Goal: Find specific page/section: Find specific page/section

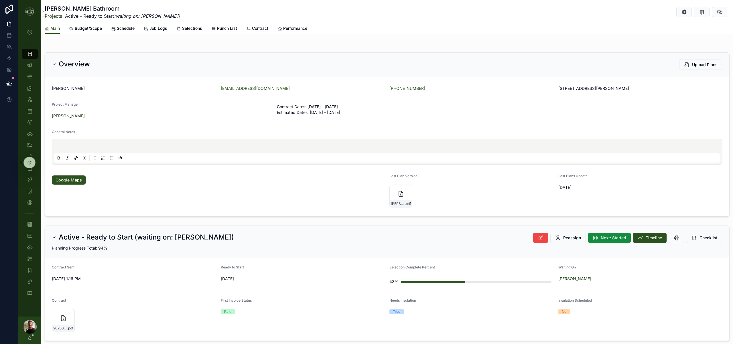
click at [58, 17] on link "Projects" at bounding box center [53, 16] width 17 height 6
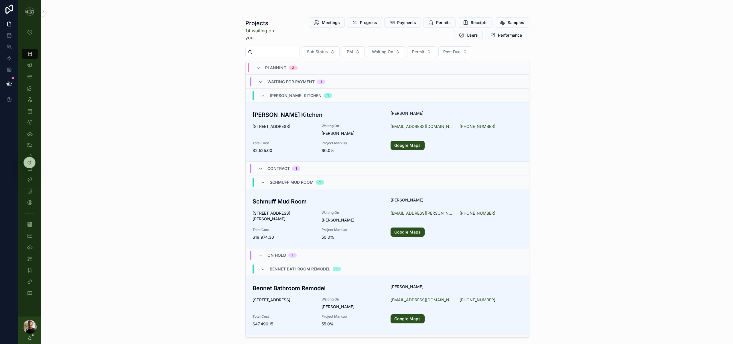
click at [275, 53] on input "scrollable content" at bounding box center [276, 52] width 47 height 8
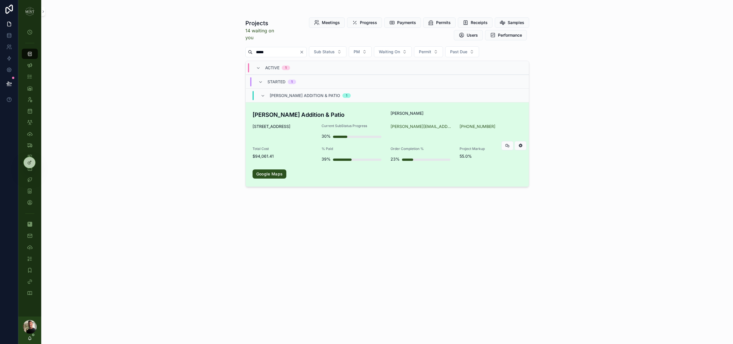
type input "*****"
click at [278, 115] on h3 "[PERSON_NAME] Addition & Patio" at bounding box center [318, 115] width 131 height 9
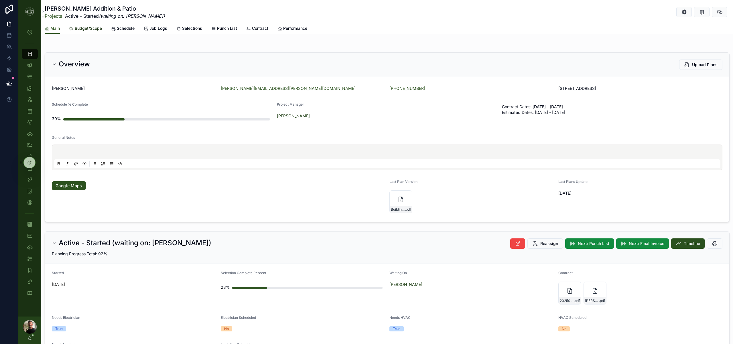
click at [90, 30] on span "Budget/Scope" at bounding box center [88, 28] width 27 height 6
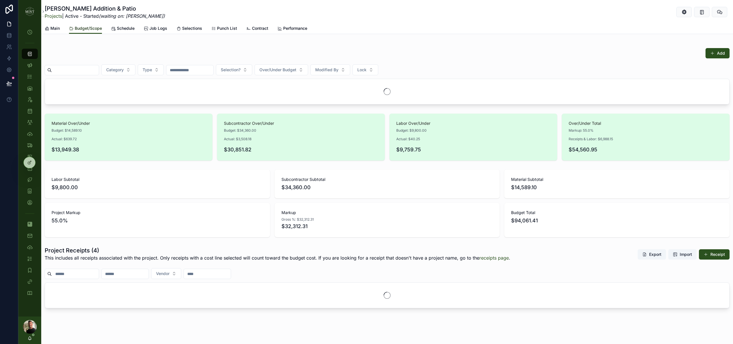
scroll to position [3, 0]
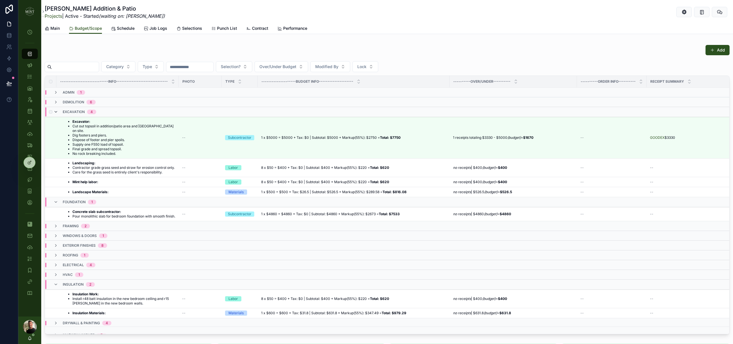
click at [57, 113] on icon "scrollable content" at bounding box center [56, 112] width 5 height 5
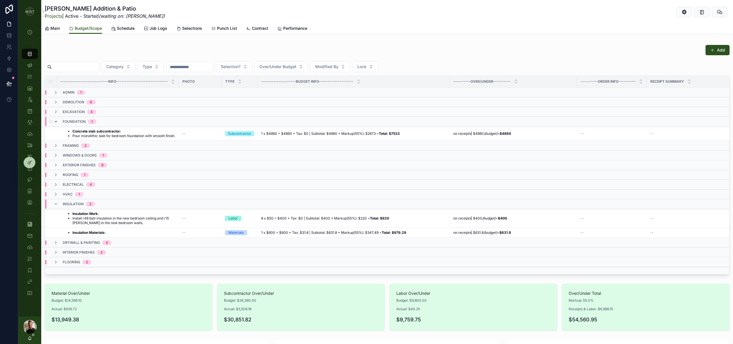
click at [57, 121] on icon "scrollable content" at bounding box center [56, 121] width 5 height 5
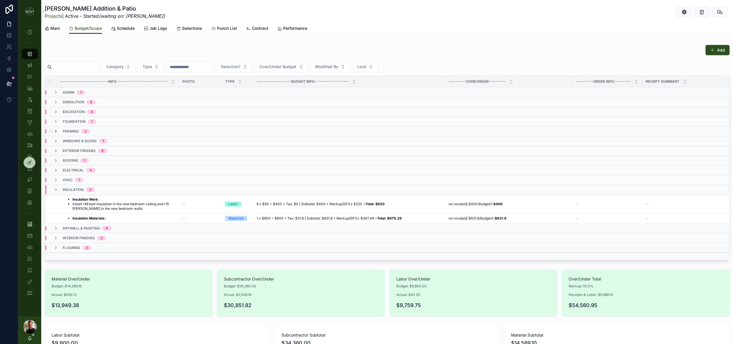
click at [56, 131] on icon "scrollable content" at bounding box center [56, 131] width 5 height 5
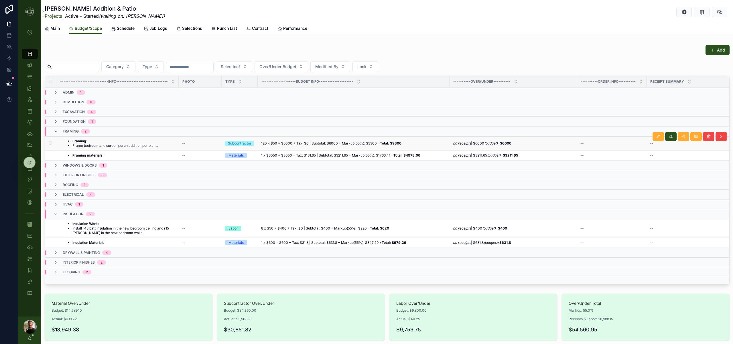
click at [147, 144] on li "Frame bedroom and screen porch addition per plans." at bounding box center [115, 145] width 86 height 5
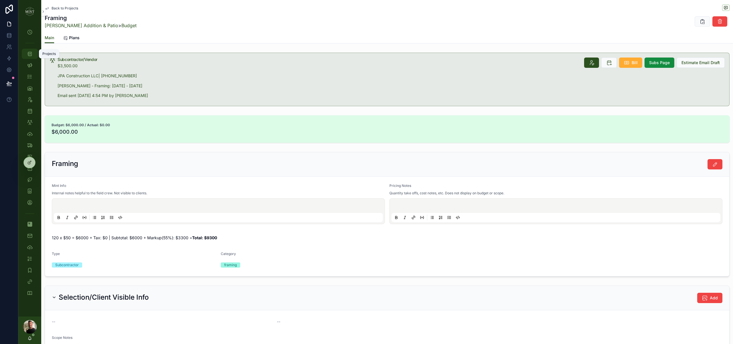
click at [26, 53] on div "Projects" at bounding box center [29, 53] width 9 height 9
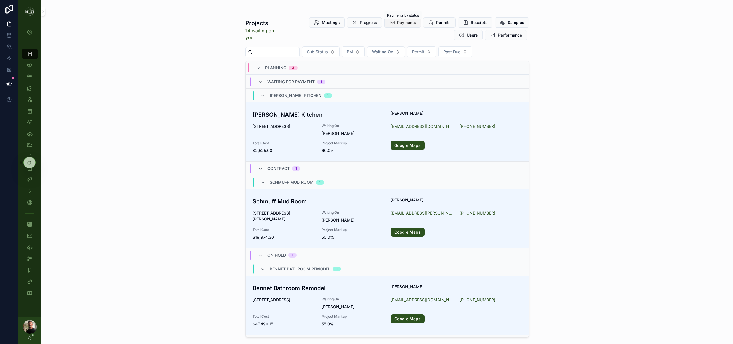
click at [415, 22] on span "Payments" at bounding box center [406, 23] width 19 height 6
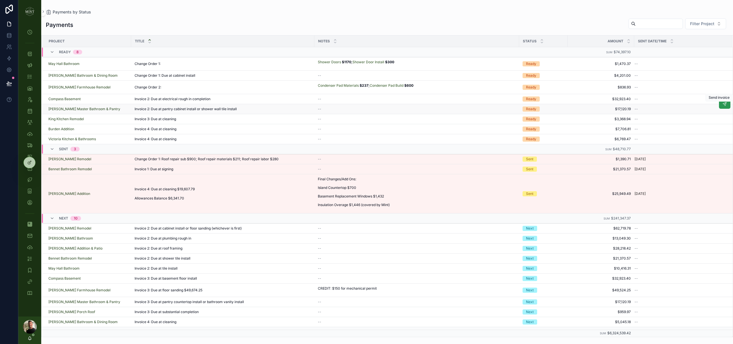
click at [726, 106] on icon "scrollable content" at bounding box center [724, 104] width 5 height 5
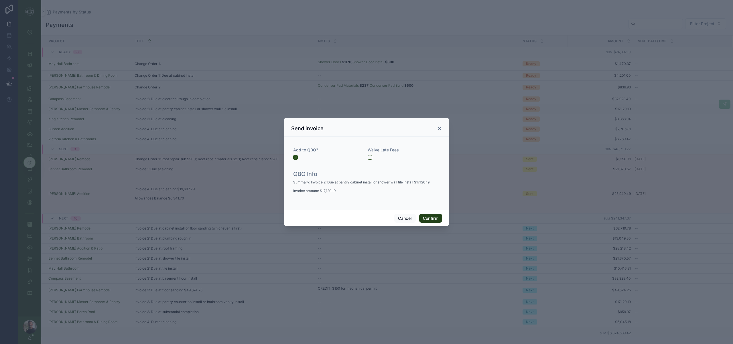
click at [436, 218] on button "Confirm" at bounding box center [430, 218] width 23 height 9
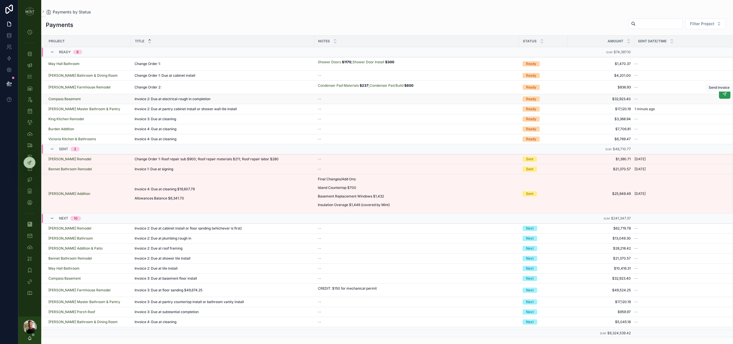
click at [723, 96] on icon "scrollable content" at bounding box center [724, 94] width 5 height 5
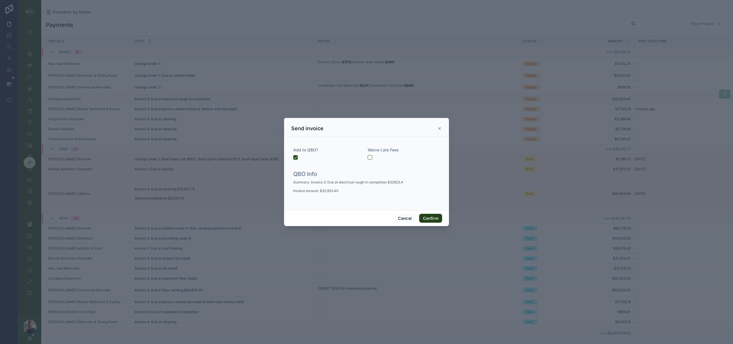
click at [437, 218] on button "Confirm" at bounding box center [430, 218] width 23 height 9
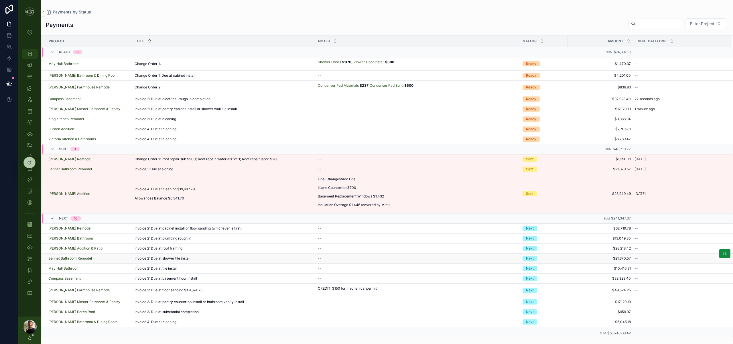
scroll to position [16, 0]
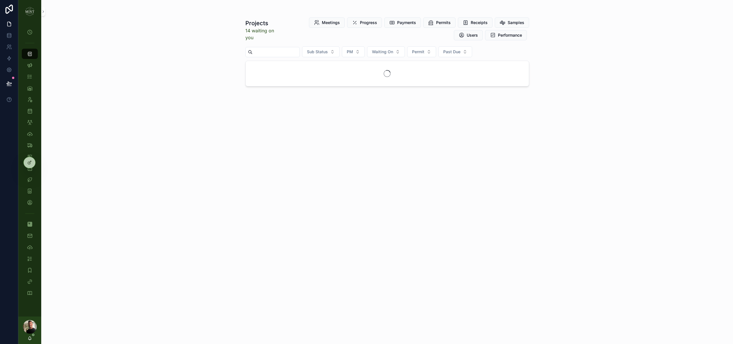
click at [265, 53] on input "scrollable content" at bounding box center [276, 52] width 47 height 8
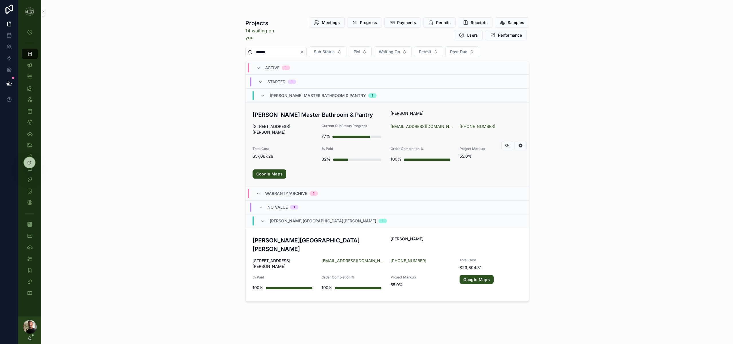
type input "******"
click at [309, 116] on h3 "[PERSON_NAME] Master Bathroom & Pantry" at bounding box center [318, 115] width 131 height 9
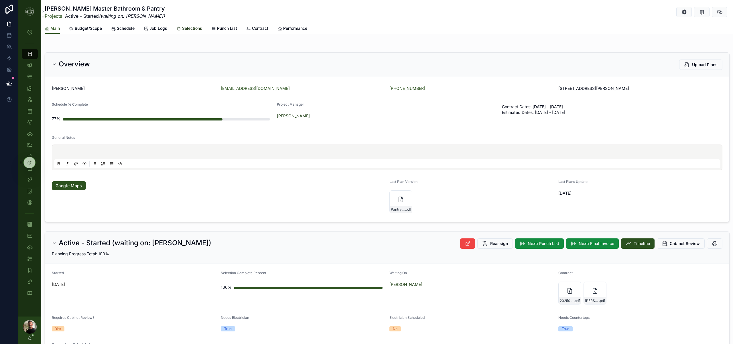
click at [198, 28] on span "Selections" at bounding box center [192, 28] width 20 height 6
